Goal: Task Accomplishment & Management: Complete application form

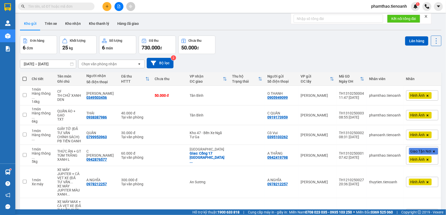
click at [396, 7] on span "phamthao.tienoanh" at bounding box center [389, 6] width 44 height 6
click at [384, 15] on span "Đăng xuất" at bounding box center [391, 16] width 33 height 6
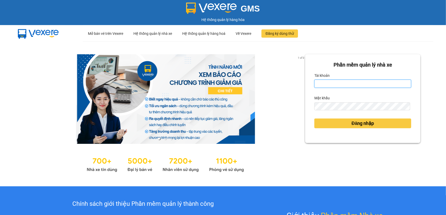
type input "phamthao.tienoanh"
click at [357, 85] on input "phamthao.tienoanh" at bounding box center [362, 83] width 97 height 8
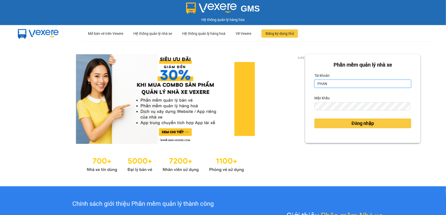
type input "phanoanh.tienoanh"
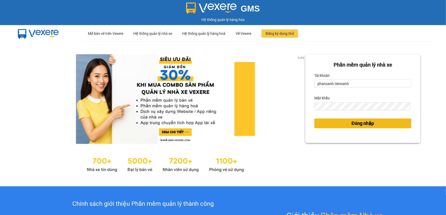
click at [354, 128] on button "Đăng nhập" at bounding box center [362, 123] width 97 height 10
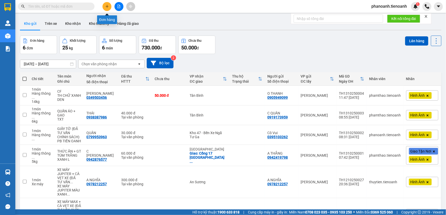
click at [107, 7] on icon "plus" at bounding box center [107, 7] width 4 height 4
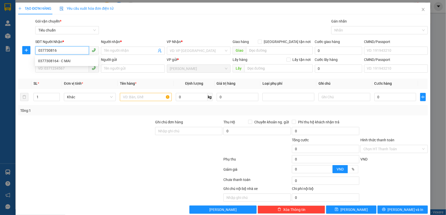
type input "0377308164"
click at [63, 61] on div "0377308164 - C MAI" at bounding box center [66, 61] width 57 height 6
type input "C MAI"
type input "066189006103"
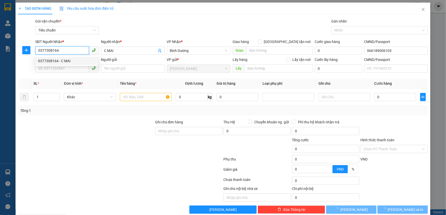
type input "140.000"
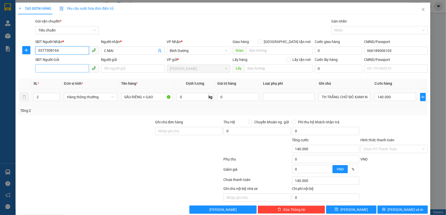
type input "0377308164"
click at [66, 68] on input "SĐT Người Gửi" at bounding box center [62, 68] width 54 height 8
type input "0336193156"
click at [55, 100] on span "down" at bounding box center [56, 98] width 3 height 3
type input "1"
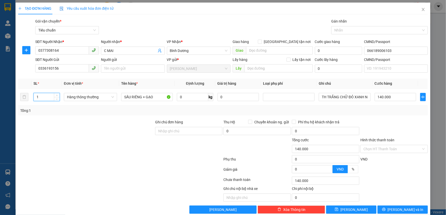
click at [72, 112] on div "Tổng: 1" at bounding box center [96, 111] width 152 height 6
type input "0"
click at [145, 98] on input "SẦU RIÊNG + GẠO" at bounding box center [147, 97] width 52 height 8
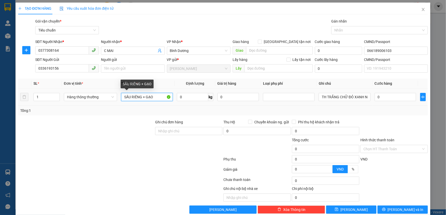
click at [145, 98] on input "SẦU RIÊNG + GẠO" at bounding box center [147, 97] width 52 height 8
click at [126, 97] on input "CẦ PHÊ + TIÊU" at bounding box center [147, 97] width 52 height 8
type input "CÀ PHÊ + TIÊU"
click at [186, 98] on input "0" at bounding box center [192, 97] width 31 height 8
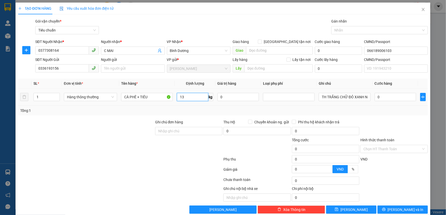
type input "13"
type input "50.000"
click at [347, 98] on input "TH TRẮNG CHỮ ĐỎ XANH NẮP CATON + BAO TRẮNG" at bounding box center [345, 97] width 52 height 8
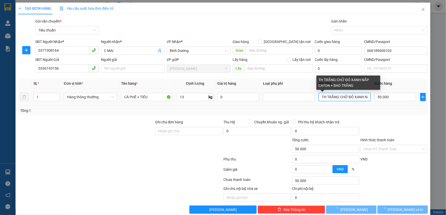
click at [347, 98] on input "TH TRẮNG CHỮ ĐỎ XANH NẮP CATON + BAO TRẮNG" at bounding box center [345, 97] width 52 height 8
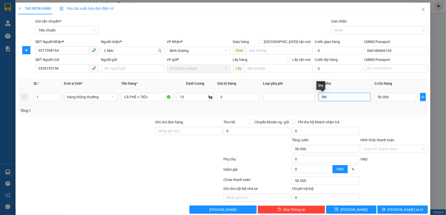
type input "B"
type input "CỤC NI LONG TRẮNG"
click at [395, 208] on span "[PERSON_NAME] và In" at bounding box center [406, 210] width 36 height 6
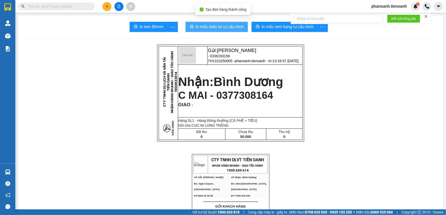
click at [217, 24] on span "In mẫu biên lai tự cấu hình" at bounding box center [220, 27] width 48 height 6
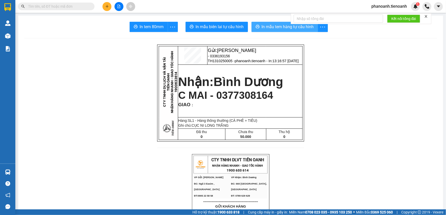
click at [282, 26] on span "In mẫu tem hàng tự cấu hình" at bounding box center [288, 27] width 52 height 6
